Goal: Task Accomplishment & Management: Manage account settings

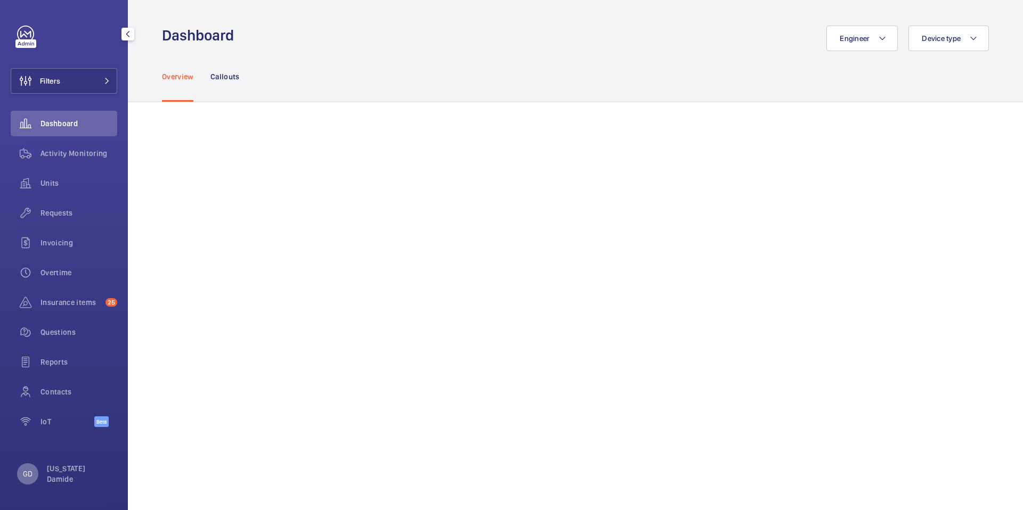
click at [26, 477] on p "GD" at bounding box center [28, 474] width 10 height 11
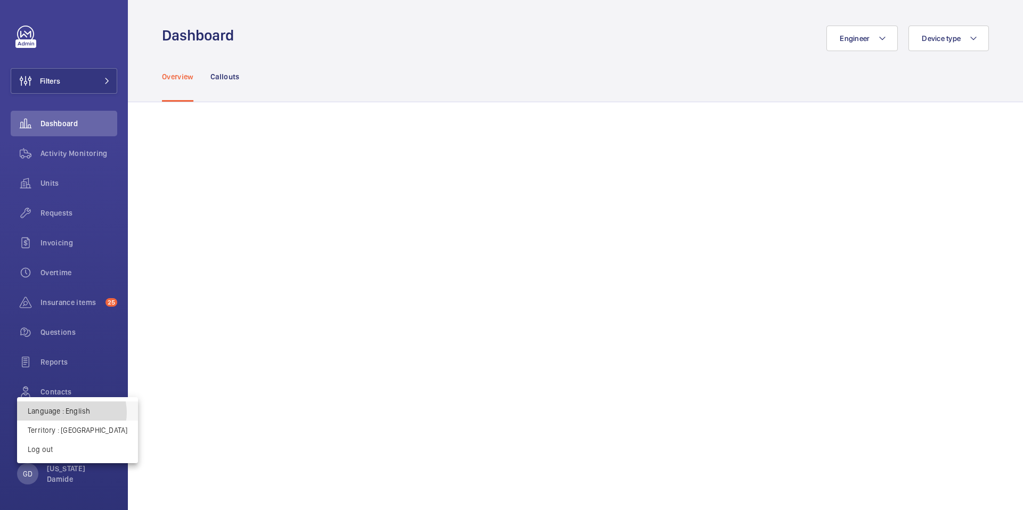
click at [71, 413] on p "Language : English" at bounding box center [78, 411] width 100 height 11
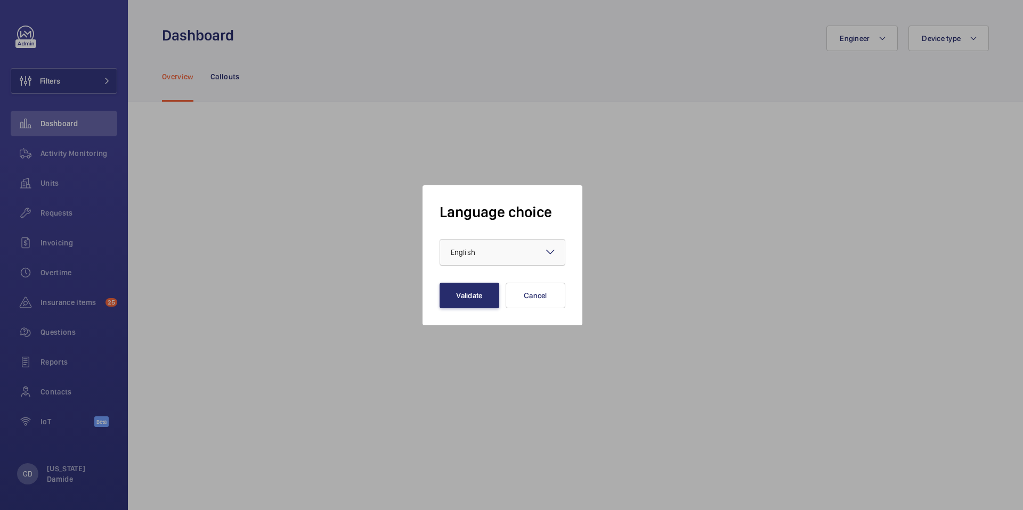
click at [506, 246] on div at bounding box center [502, 253] width 125 height 26
click at [482, 310] on span "Français" at bounding box center [502, 311] width 103 height 11
click at [478, 297] on button "Validate" at bounding box center [470, 296] width 60 height 26
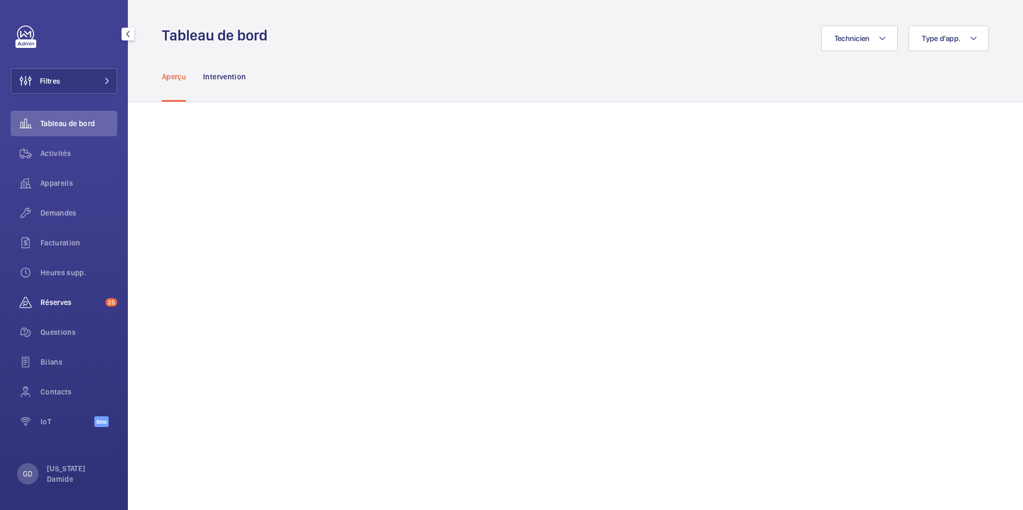
click at [60, 309] on div "Réserves 25" at bounding box center [64, 303] width 107 height 26
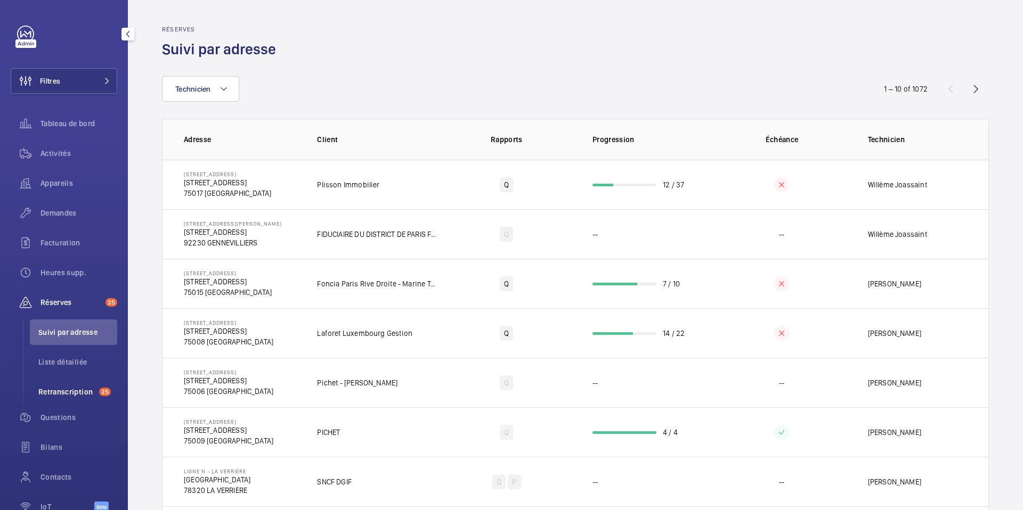
click at [65, 387] on span "Retranscription" at bounding box center [66, 392] width 56 height 11
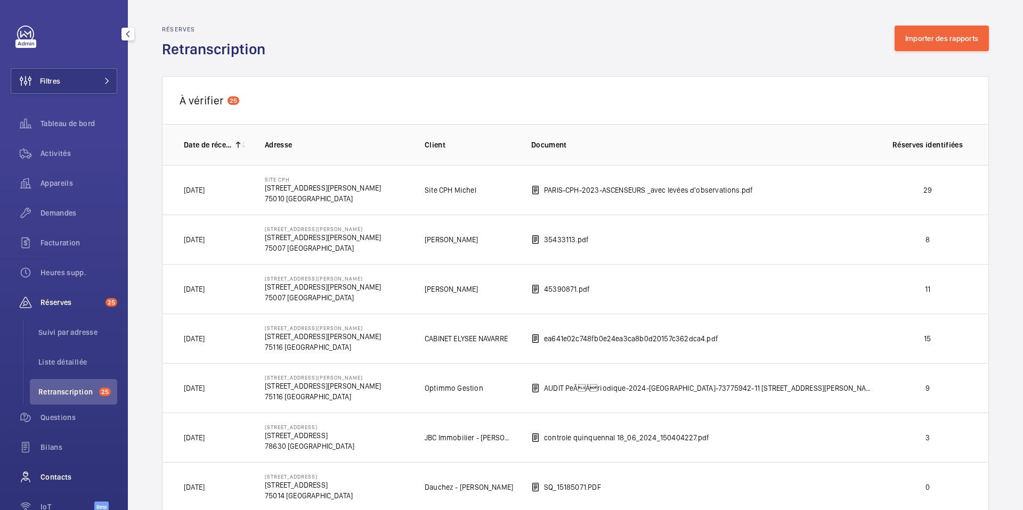
scroll to position [61, 0]
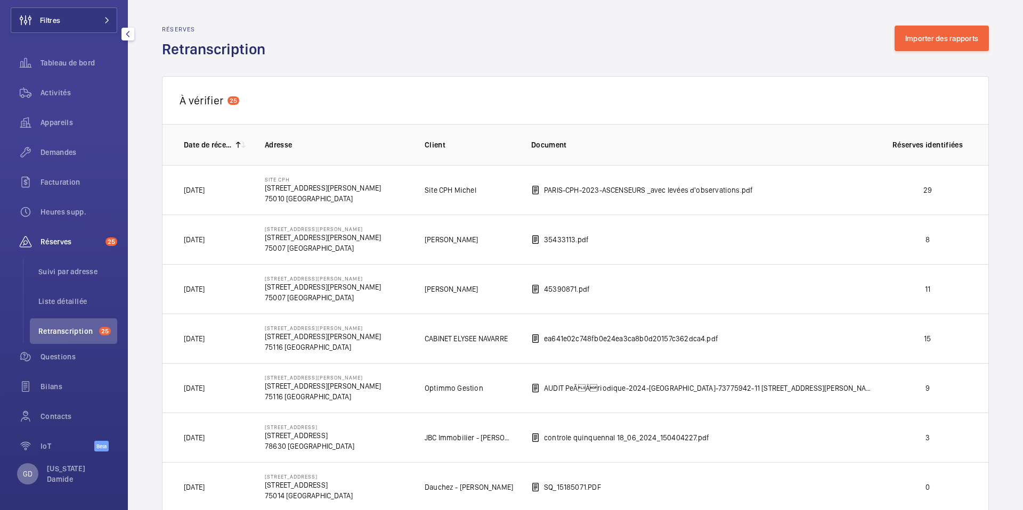
click at [31, 476] on p "GD" at bounding box center [28, 474] width 10 height 11
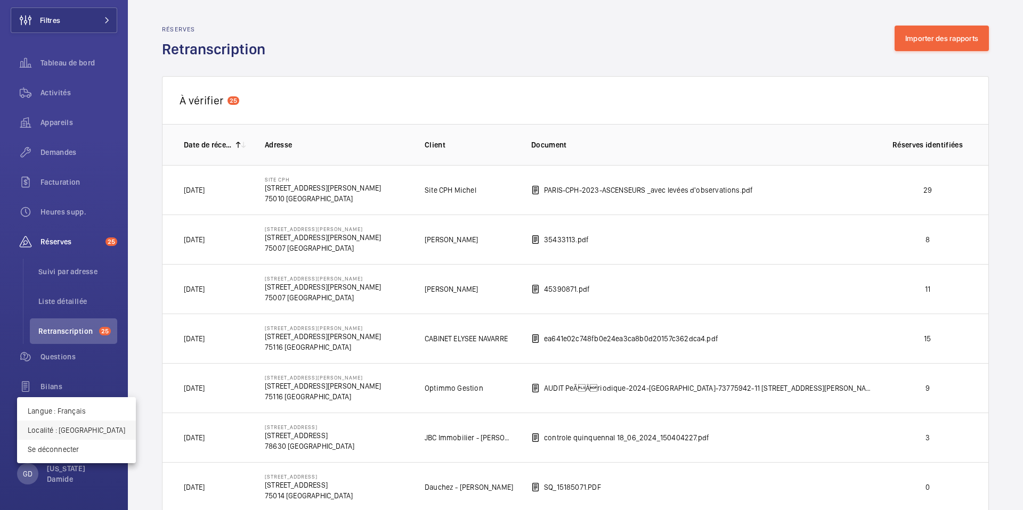
click at [72, 431] on p "Localité : France" at bounding box center [77, 430] width 98 height 11
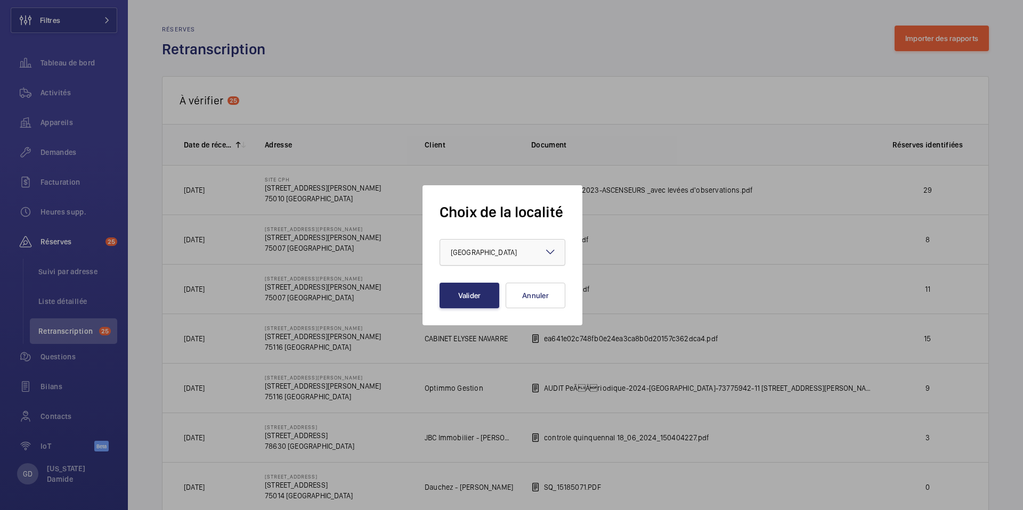
click at [494, 249] on div "× France" at bounding box center [497, 252] width 93 height 11
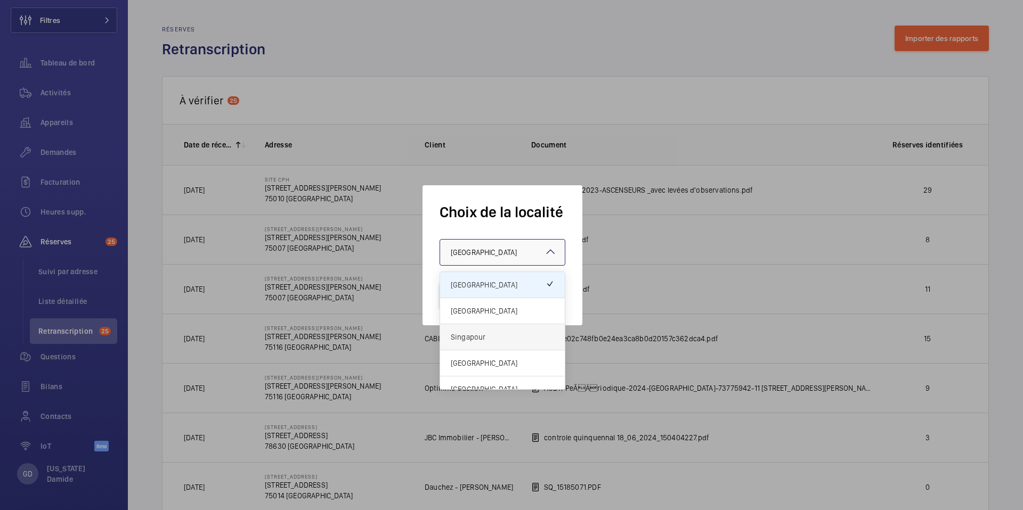
click at [481, 342] on span "Singapour" at bounding box center [502, 337] width 103 height 11
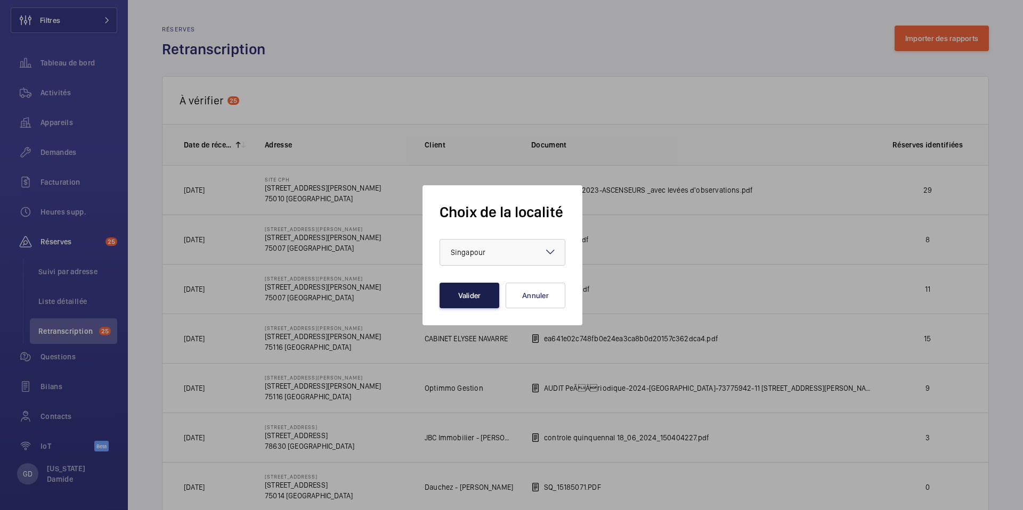
click at [489, 290] on button "Valider" at bounding box center [470, 296] width 60 height 26
